Goal: Information Seeking & Learning: Learn about a topic

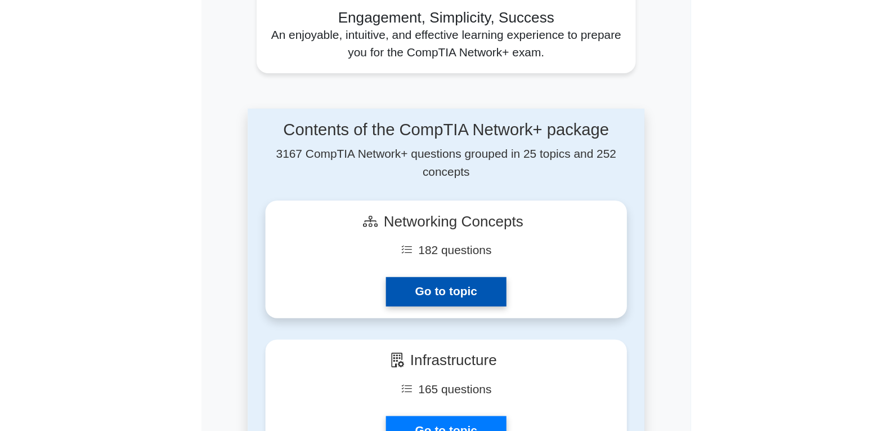
scroll to position [676, 0]
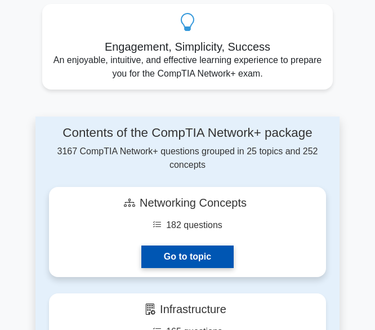
click at [190, 245] on link "Go to topic" at bounding box center [187, 256] width 92 height 23
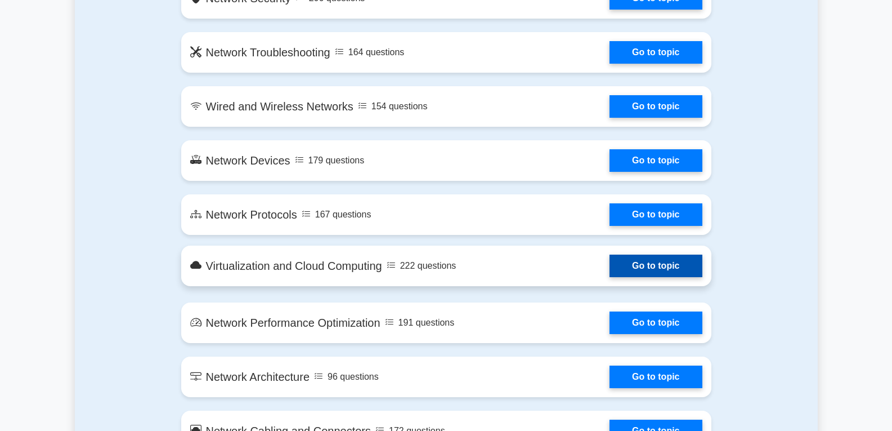
scroll to position [919, 0]
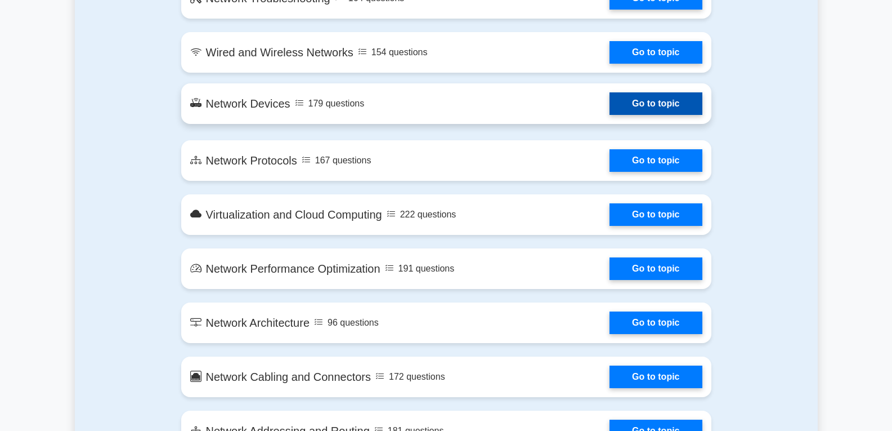
click at [374, 103] on link "Go to topic" at bounding box center [656, 103] width 92 height 23
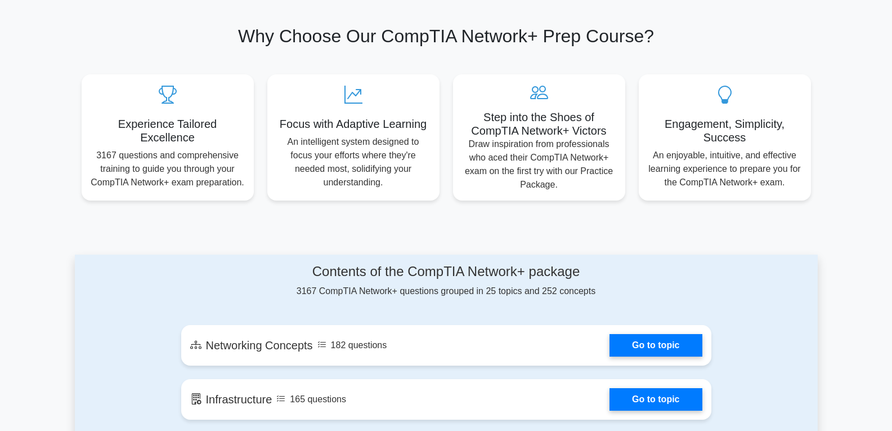
scroll to position [412, 0]
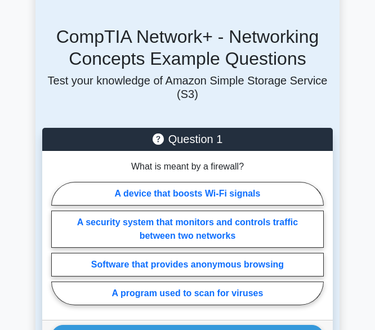
scroll to position [507, 0]
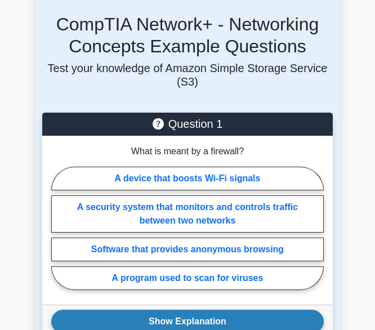
click at [186, 310] on button "Show Explanation" at bounding box center [187, 322] width 272 height 24
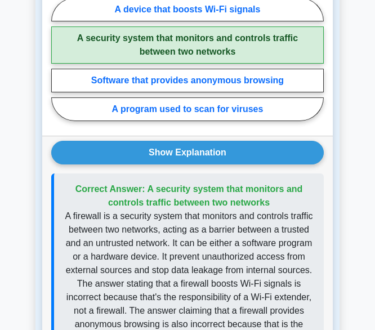
scroll to position [563, 0]
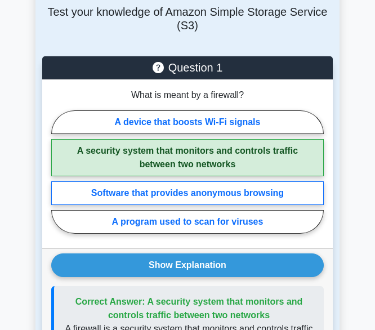
click at [168, 181] on label "Software that provides anonymous browsing" at bounding box center [187, 193] width 272 height 24
click at [59, 172] on input "Software that provides anonymous browsing" at bounding box center [54, 175] width 7 height 7
radio input "true"
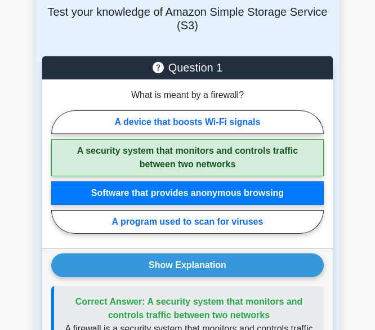
click at [161, 139] on label "A security system that monitors and controls traffic between two networks" at bounding box center [187, 157] width 272 height 37
click at [59, 172] on input "A security system that monitors and controls traffic between two networks" at bounding box center [54, 175] width 7 height 7
radio input "true"
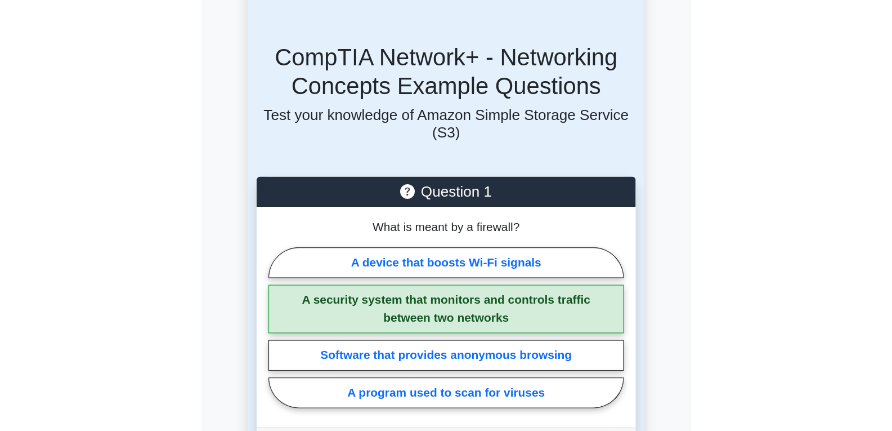
scroll to position [507, 0]
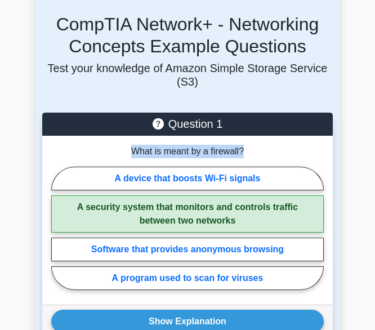
drag, startPoint x: 133, startPoint y: 121, endPoint x: 209, endPoint y: 124, distance: 76.1
click at [252, 136] on div "What is meant by a firewall? A device that boosts Wi-Fi signals A security syst…" at bounding box center [187, 220] width 291 height 169
copy div "What is meant by a firewall?"
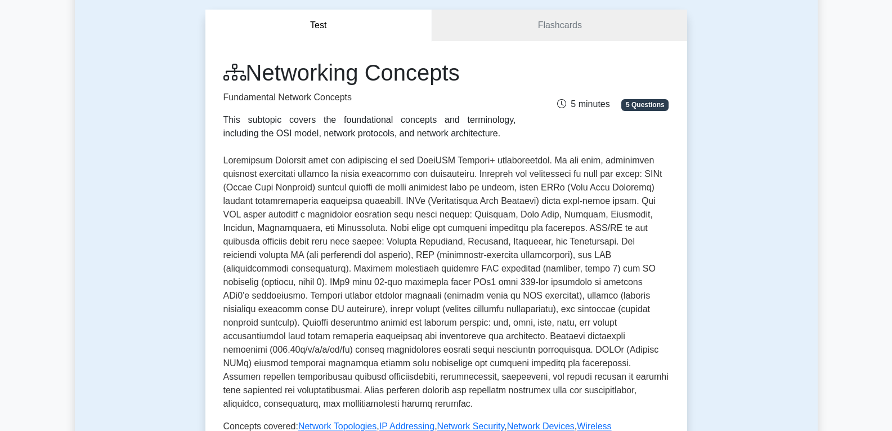
scroll to position [56, 0]
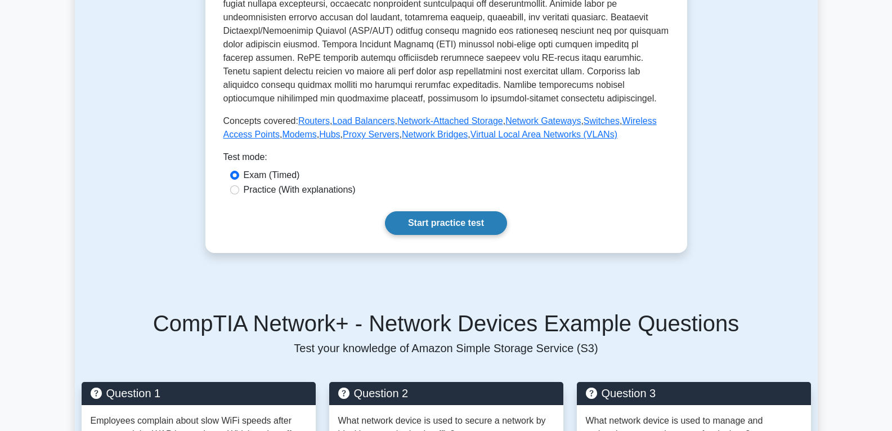
scroll to position [450, 0]
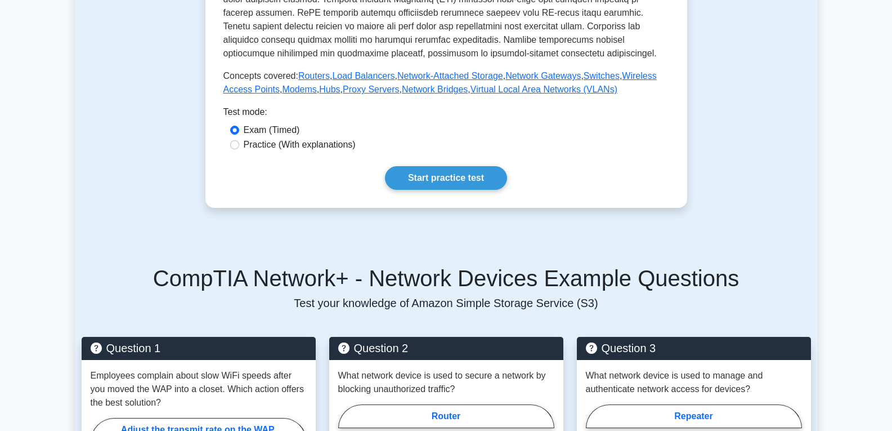
click at [273, 145] on label "Practice (With explanations)" at bounding box center [300, 145] width 112 height 14
click at [239, 145] on input "Practice (With explanations)" at bounding box center [234, 144] width 9 height 9
radio input "true"
click at [409, 177] on link "Start practice test" at bounding box center [446, 178] width 122 height 24
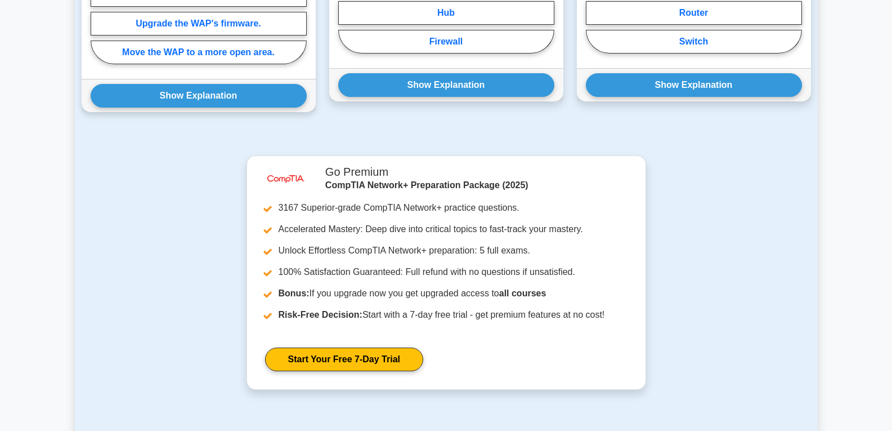
scroll to position [788, 0]
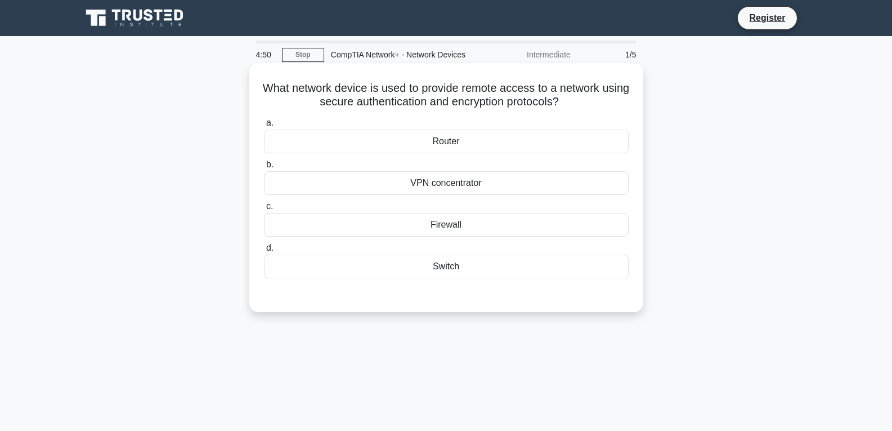
click at [428, 146] on div "Router" at bounding box center [446, 141] width 365 height 24
click at [264, 127] on input "a. Router" at bounding box center [264, 122] width 0 height 7
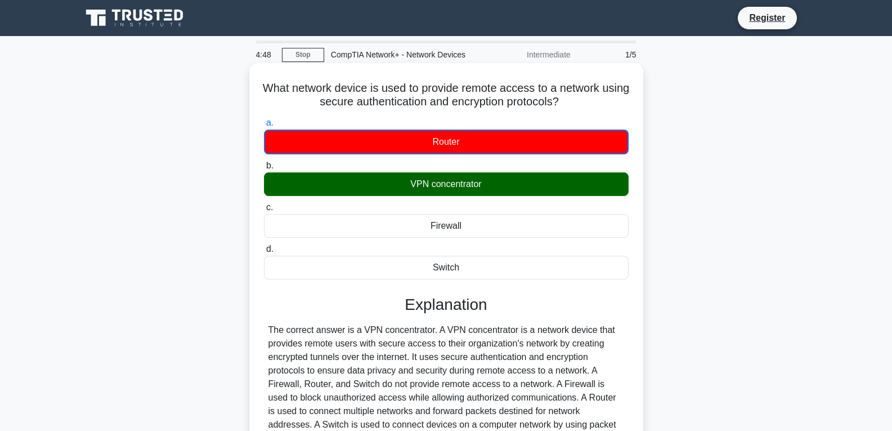
click at [350, 189] on div "VPN concentrator" at bounding box center [446, 184] width 365 height 24
click at [264, 169] on input "b. VPN concentrator" at bounding box center [264, 165] width 0 height 7
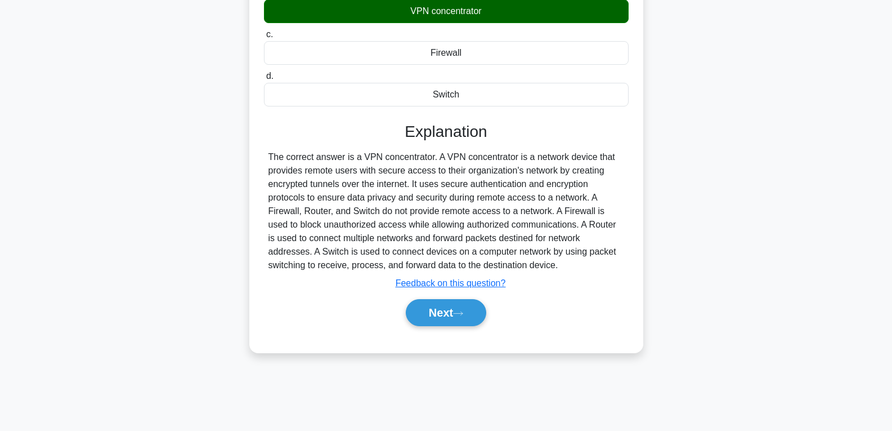
scroll to position [177, 0]
